Goal: Information Seeking & Learning: Learn about a topic

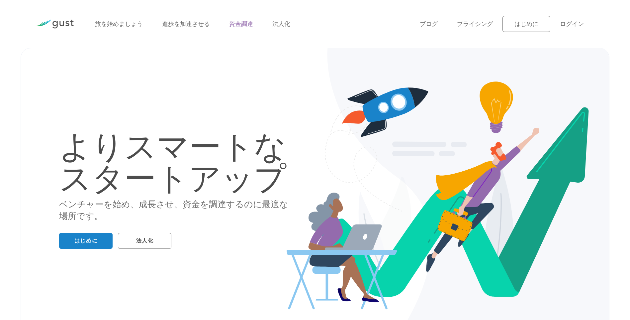
click at [249, 23] on link "資金調達" at bounding box center [241, 24] width 24 height 7
click at [248, 25] on link "資金調達" at bounding box center [241, 24] width 24 height 7
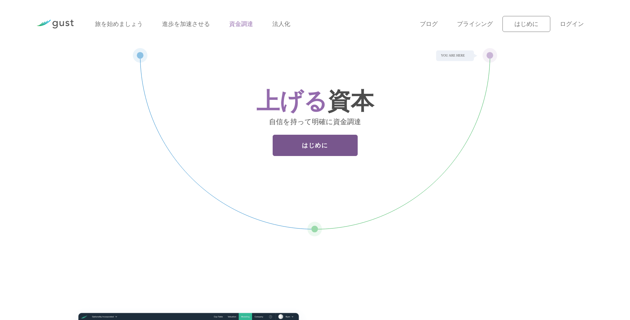
click at [313, 143] on link "はじめに" at bounding box center [315, 145] width 85 height 21
click at [574, 24] on link "ログイン" at bounding box center [572, 24] width 24 height 7
click at [303, 140] on link "はじめに" at bounding box center [315, 145] width 85 height 21
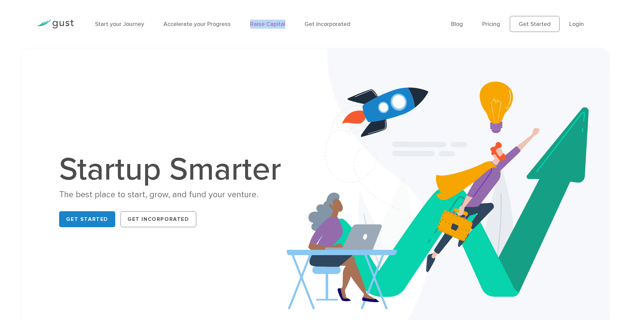
drag, startPoint x: 287, startPoint y: 24, endPoint x: 249, endPoint y: 24, distance: 38.6
click at [249, 24] on ul "Start your Journey Accelerate your Progress Raise Capital Get Incorporated" at bounding box center [268, 24] width 346 height 9
copy link "Raise Capital"
click at [265, 23] on link "Raise Capital" at bounding box center [267, 24] width 35 height 7
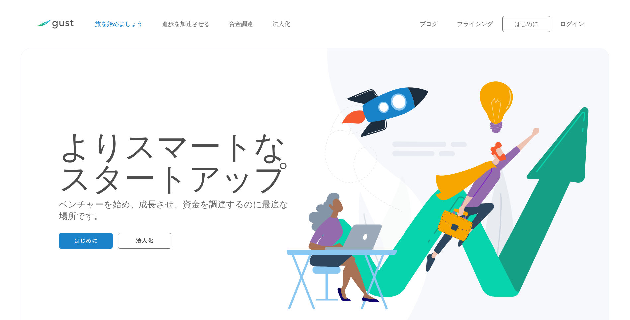
click at [117, 25] on link "旅を始めましょう" at bounding box center [119, 24] width 48 height 7
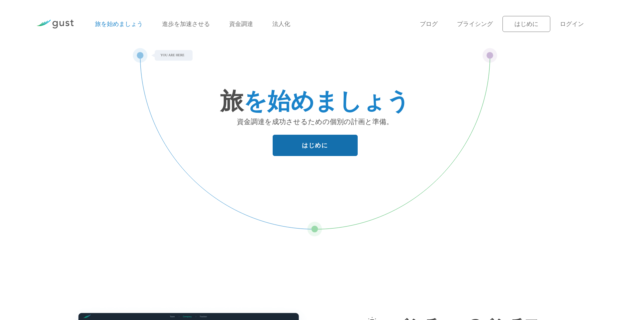
click at [306, 148] on link "はじめに" at bounding box center [315, 145] width 85 height 21
click at [191, 21] on link "進歩を加速させる" at bounding box center [186, 24] width 48 height 7
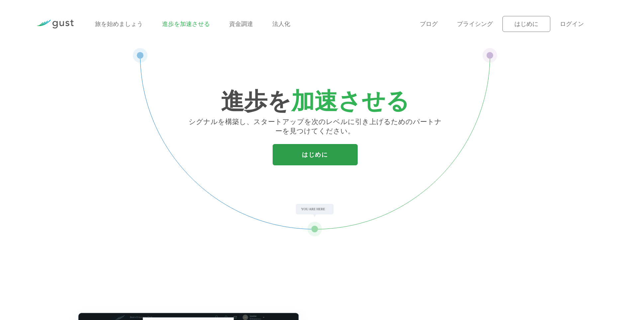
click at [326, 158] on link "はじめに" at bounding box center [315, 154] width 85 height 21
click at [239, 25] on link "資金調達" at bounding box center [241, 24] width 24 height 7
click at [280, 23] on link "法人化" at bounding box center [282, 24] width 18 height 7
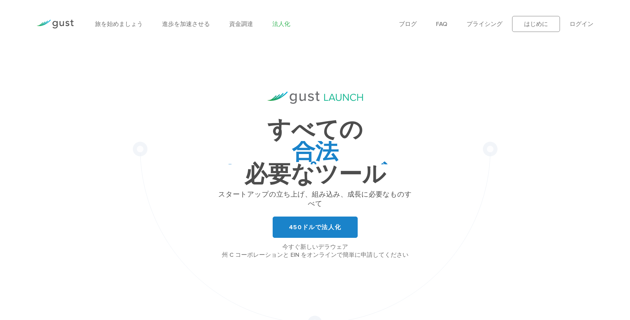
click at [243, 14] on div "旅を始めましょう 進歩を加速させる 資金調達 法人化" at bounding box center [242, 24] width 304 height 29
click at [241, 31] on div "旅を始めましょう 進歩を加速させる 資金調達 法人化" at bounding box center [242, 24] width 304 height 29
click at [241, 25] on link "資金調達" at bounding box center [241, 24] width 24 height 7
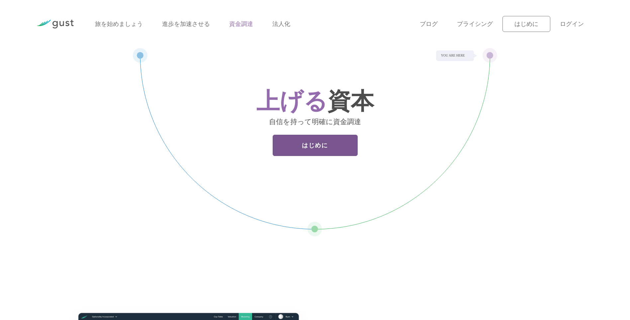
click at [318, 142] on link "はじめに" at bounding box center [315, 145] width 85 height 21
click at [479, 20] on li "プライシング" at bounding box center [475, 24] width 36 height 9
click at [477, 23] on link "プライシング" at bounding box center [475, 24] width 36 height 7
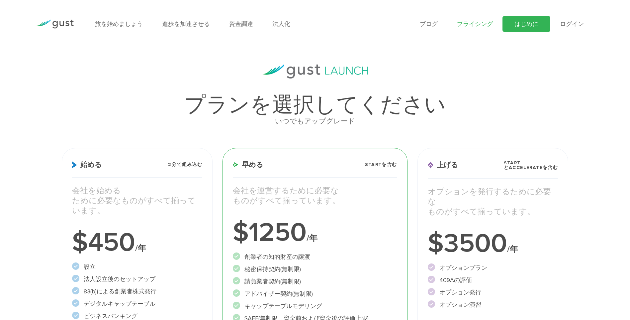
click at [531, 22] on link "はじめに" at bounding box center [527, 24] width 48 height 16
click at [581, 20] on li "ログイン" at bounding box center [572, 24] width 24 height 9
click at [577, 25] on link "ログイン" at bounding box center [572, 24] width 24 height 7
click at [433, 24] on link "ブログ" at bounding box center [429, 24] width 18 height 7
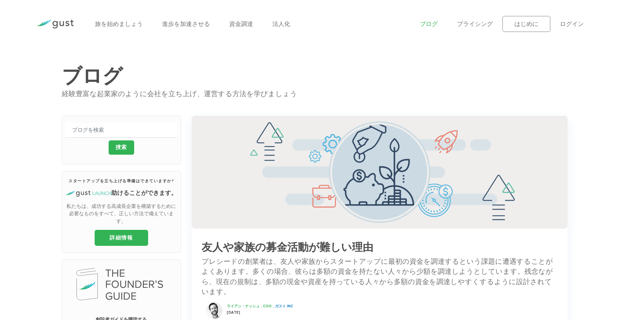
click at [61, 20] on img at bounding box center [55, 24] width 37 height 9
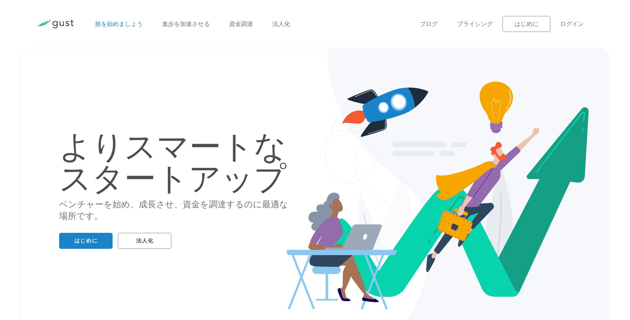
click at [121, 24] on link "旅を始めましょう" at bounding box center [119, 24] width 48 height 7
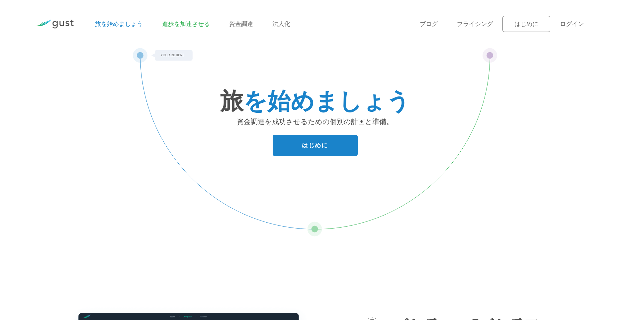
click at [172, 24] on link "進歩を加速させる" at bounding box center [186, 24] width 48 height 7
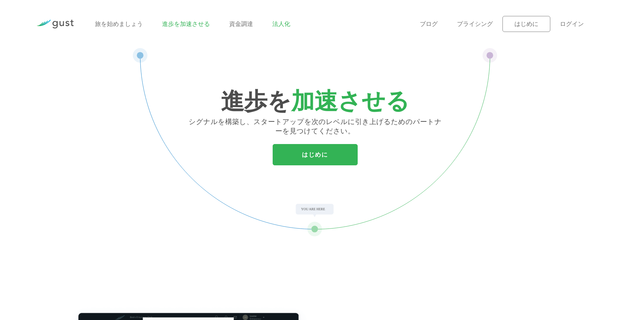
click at [284, 25] on link "法人化" at bounding box center [282, 24] width 18 height 7
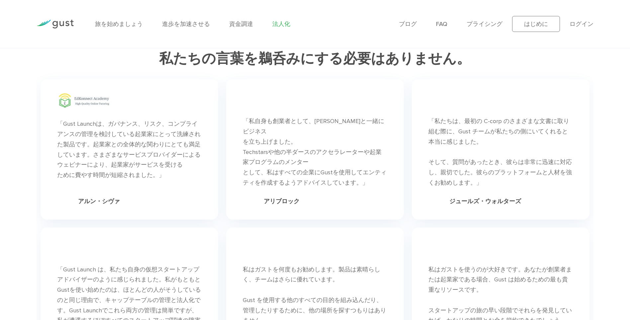
scroll to position [4171, 0]
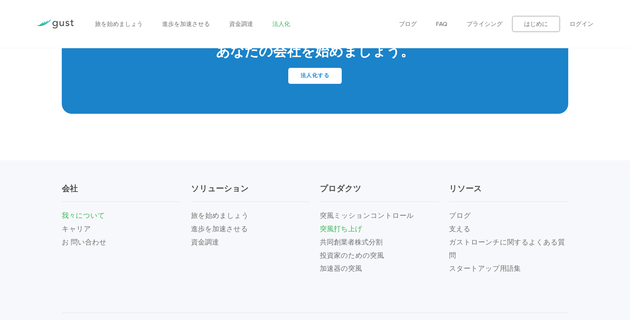
click at [95, 211] on link "我々について" at bounding box center [83, 215] width 43 height 8
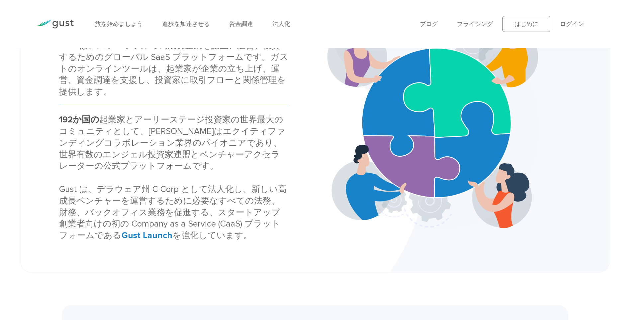
scroll to position [66, 0]
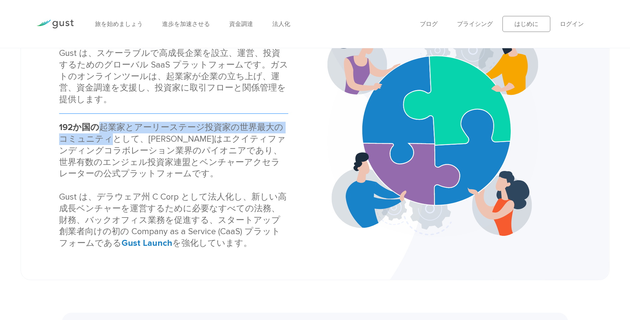
drag, startPoint x: 98, startPoint y: 127, endPoint x: 101, endPoint y: 140, distance: 13.0
click at [101, 140] on div "192か国の 起業家とアーリーステージ投資家の世界最大のコミュニティとして、[PERSON_NAME]はエクイティファンディングコラボレーション業界のパイオニ…" at bounding box center [173, 185] width 229 height 127
copy div "起業家とアーリーステージ投資家の世界最大のコミュニティ"
